Goal: Transaction & Acquisition: Purchase product/service

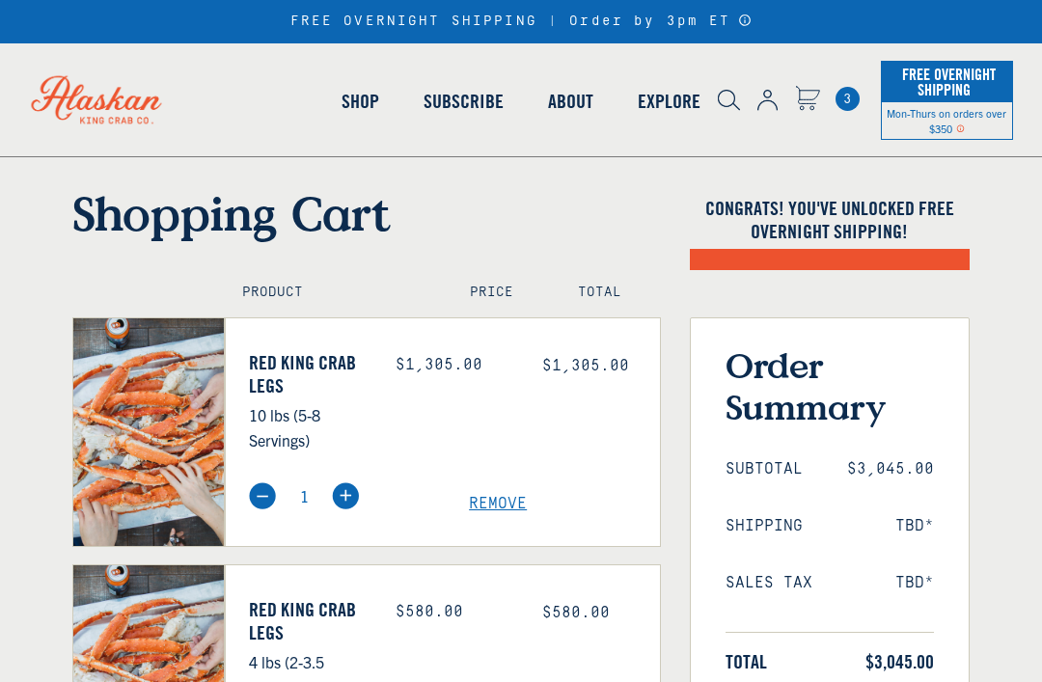
select select "40826592231503"
select select "40826730905679"
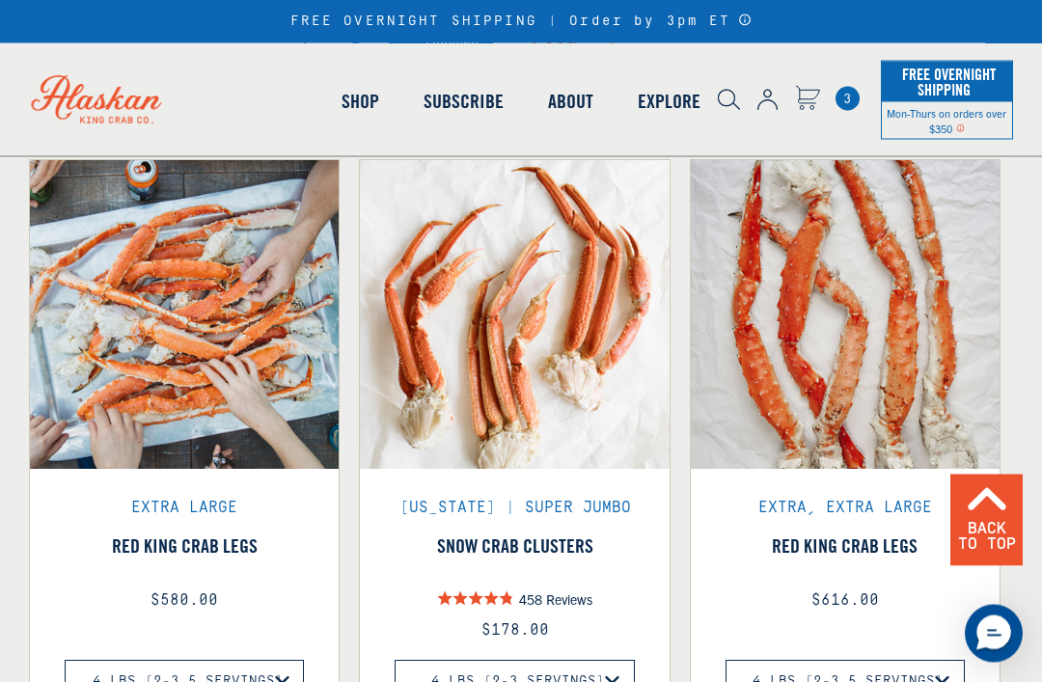
scroll to position [1497, 0]
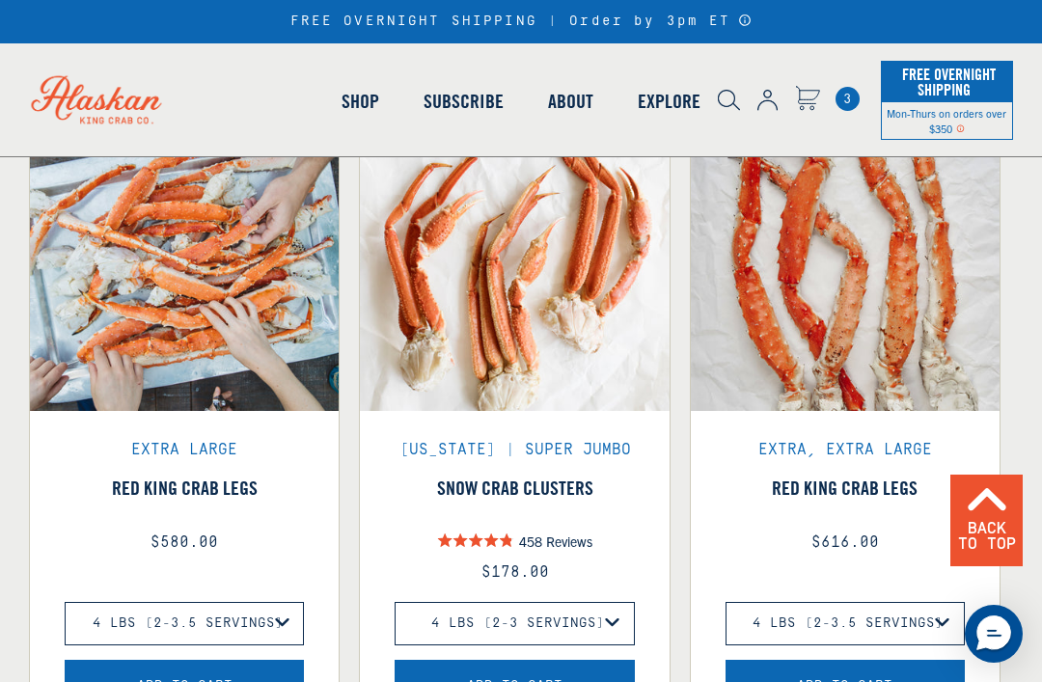
click at [854, 89] on span "3" at bounding box center [848, 99] width 24 height 24
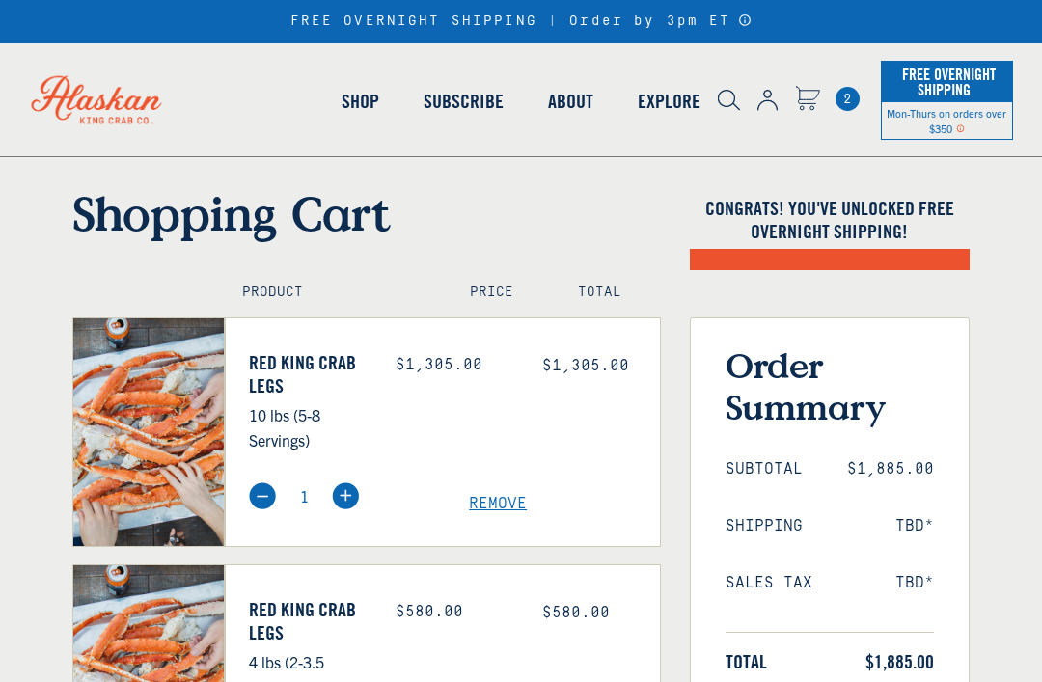
select select "40826592231503"
select select "40826730905679"
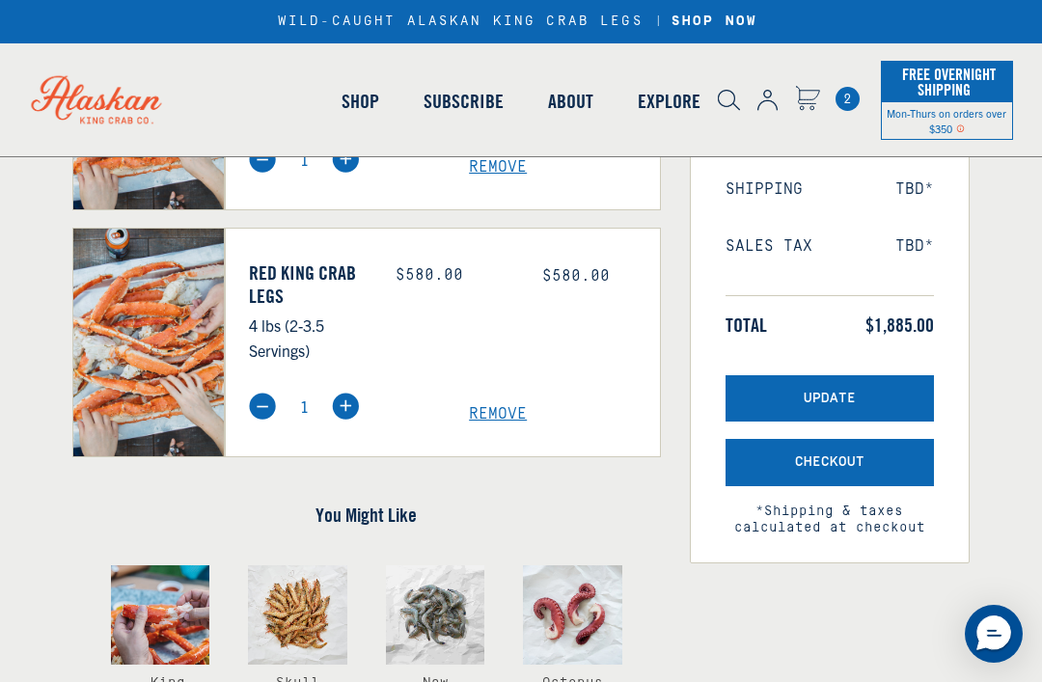
scroll to position [350, 0]
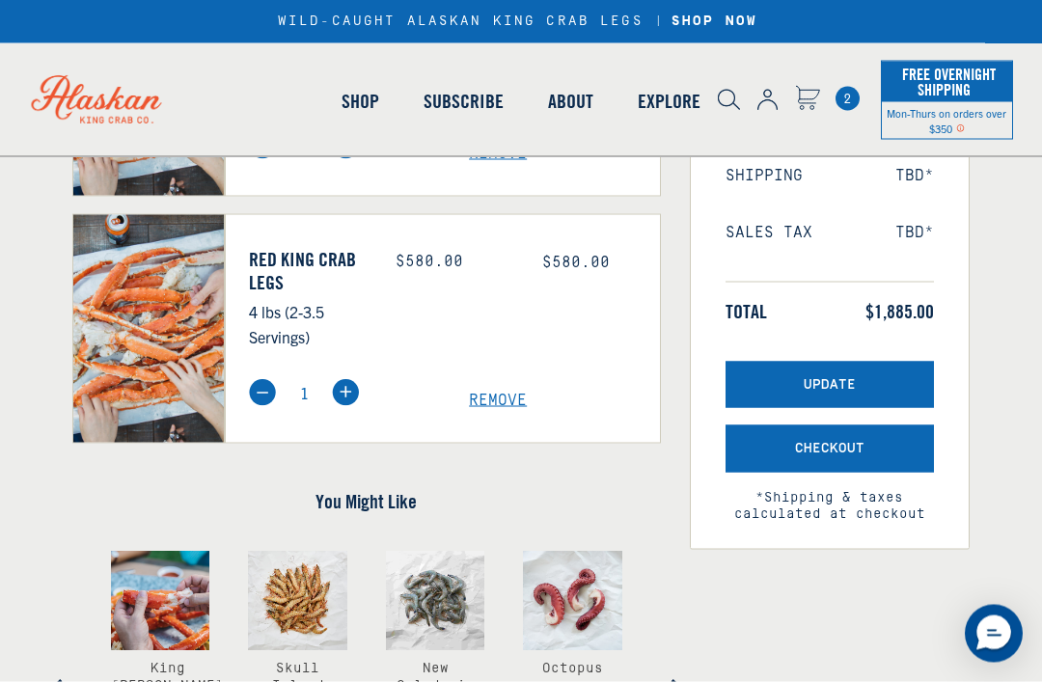
click at [807, 382] on span "Update" at bounding box center [830, 385] width 52 height 16
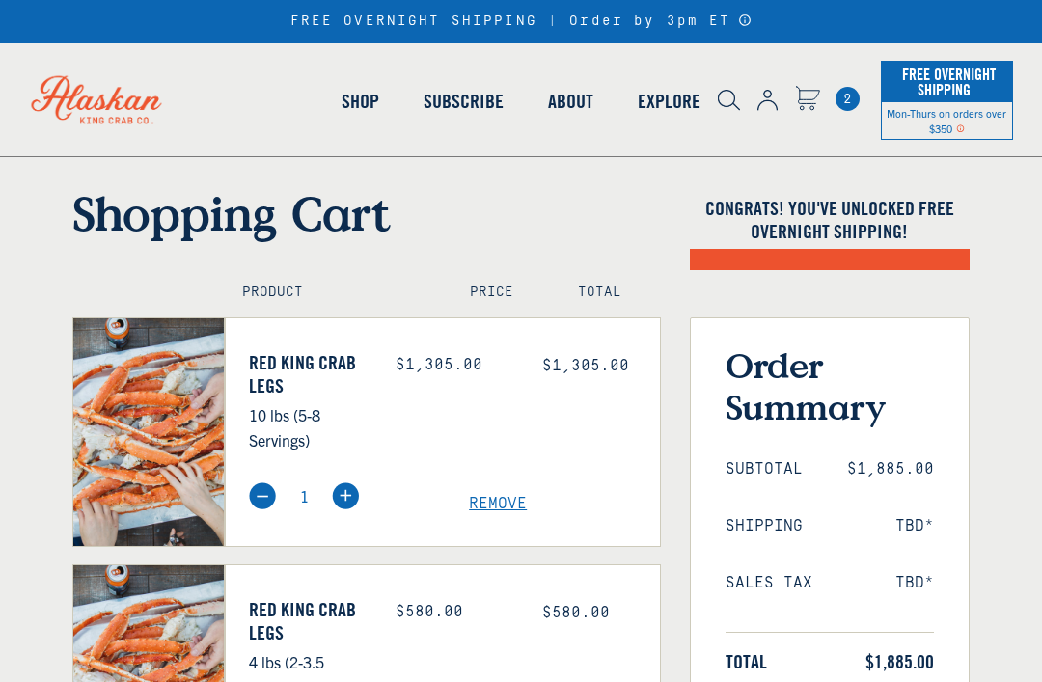
select select "40826592231503"
select select "40826730905679"
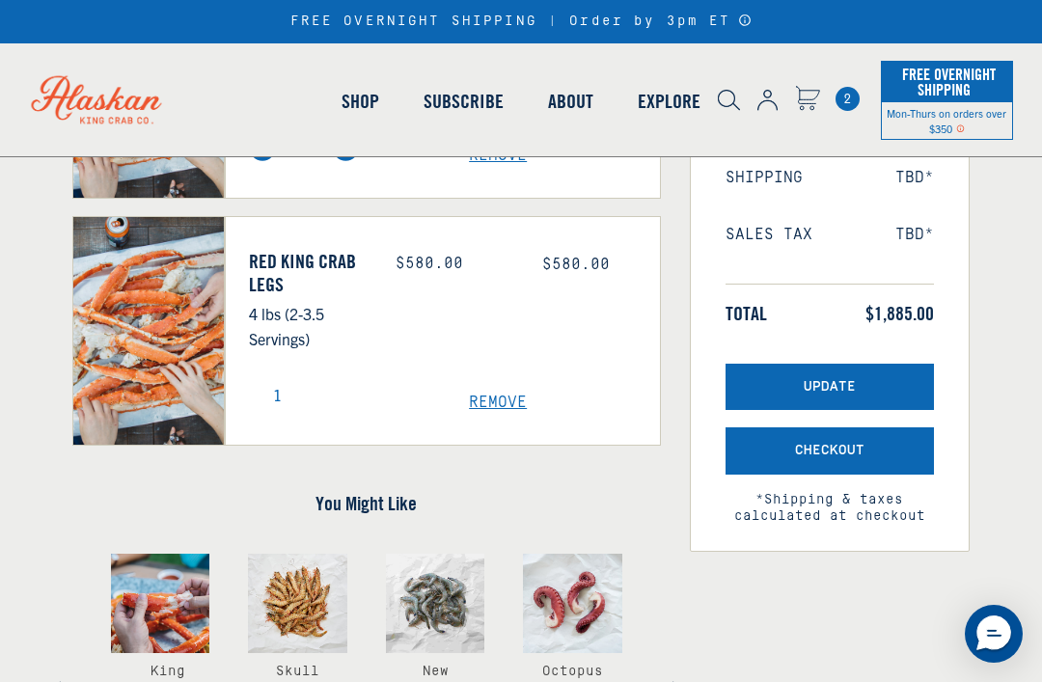
scroll to position [349, 0]
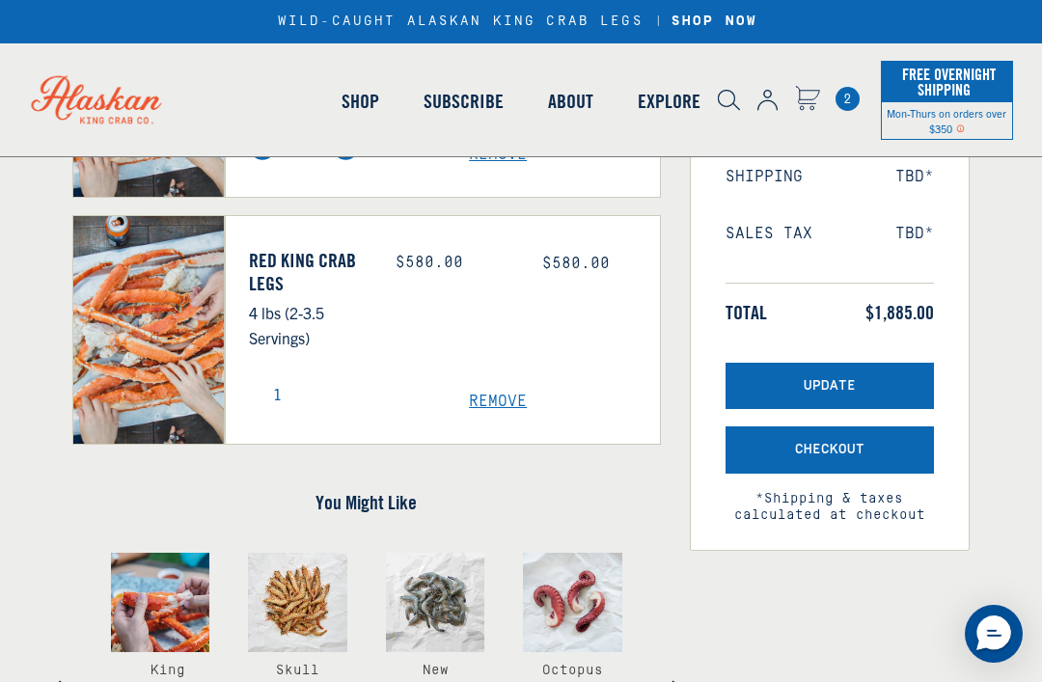
click at [860, 435] on button "Checkout" at bounding box center [830, 450] width 208 height 47
